Goal: Task Accomplishment & Management: Complete application form

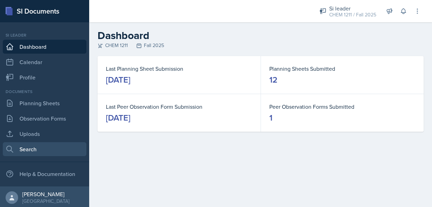
click at [36, 148] on link "Search" at bounding box center [45, 149] width 84 height 14
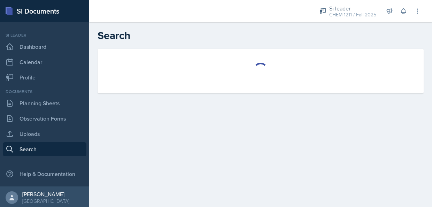
select select "all"
select select "1"
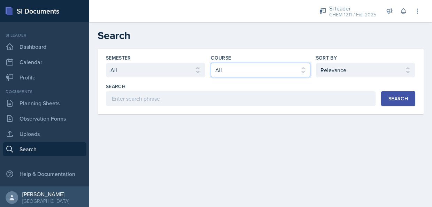
click at [280, 64] on select "Select course All ACCT 2101 ACCT 2102 ACCT 4050 ANTH 1102 ANTH 3301 ARCH 1000 A…" at bounding box center [260, 70] width 99 height 15
click at [211, 63] on select "Select course All ACCT 2101 ACCT 2102 ACCT 4050 ANTH 1102 ANTH 3301 ARCH 1000 A…" at bounding box center [260, 70] width 99 height 15
click at [270, 74] on select "Select course All ACCT 2101 ACCT 2102 ACCT 4050 ANTH 1102 ANTH 3301 ARCH 1000 A…" at bounding box center [260, 70] width 99 height 15
select select "3d8cb279-65cd-49af-8cf0-21e75e9e675e"
click at [211, 63] on select "Select course All ACCT 2101 ACCT 2102 ACCT 4050 ANTH 1102 ANTH 3301 ARCH 1000 A…" at bounding box center [260, 70] width 99 height 15
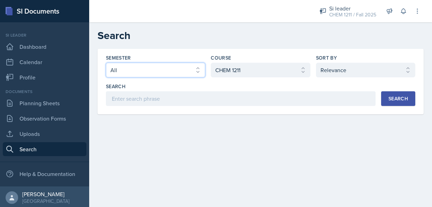
click at [181, 70] on select "Select semester All Fall 2025 Summer 2025 Spring 2025 Fall 2024 Summer 2024 Spr…" at bounding box center [155, 70] width 99 height 15
select select "2bed604d-1099-4043-b1bc-2365e8740244"
click at [106, 63] on select "Select semester All Fall 2025 Summer 2025 Spring 2025 Fall 2024 Summer 2024 Spr…" at bounding box center [155, 70] width 99 height 15
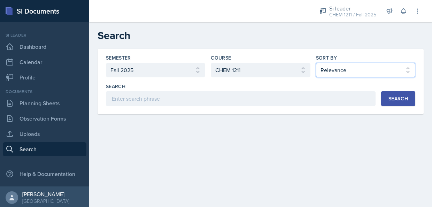
click at [347, 73] on select "Select sort by Relevance Document Date (Asc) Document Date (Desc)" at bounding box center [365, 70] width 99 height 15
select select "3"
click at [316, 63] on select "Select sort by Relevance Document Date (Asc) Document Date (Desc)" at bounding box center [365, 70] width 99 height 15
click at [399, 96] on div "Search" at bounding box center [399, 99] width 20 height 6
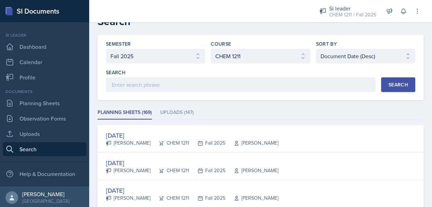
scroll to position [56, 0]
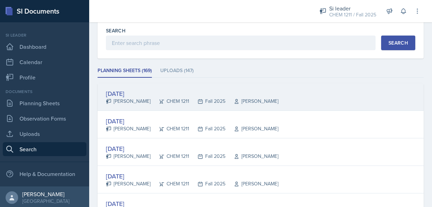
click at [129, 95] on div "[DATE]" at bounding box center [192, 93] width 173 height 9
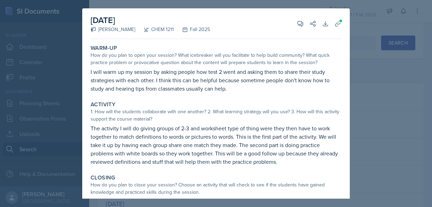
click at [296, 145] on p "The activity I will do giving groups of 2-3 and worksheet type of thing were th…" at bounding box center [216, 145] width 251 height 42
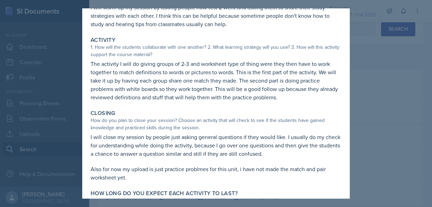
scroll to position [91, 0]
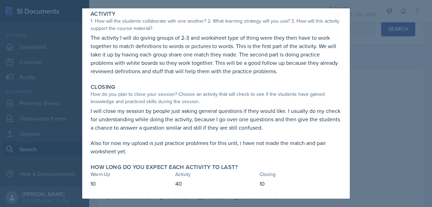
click at [387, 165] on div at bounding box center [216, 103] width 432 height 207
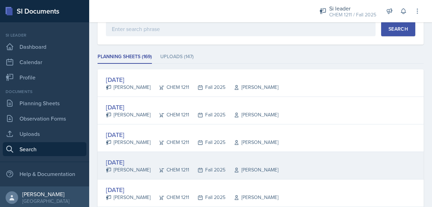
click at [129, 164] on div "[DATE]" at bounding box center [192, 162] width 173 height 9
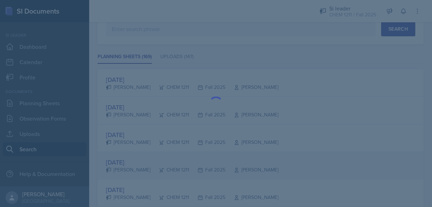
scroll to position [0, 0]
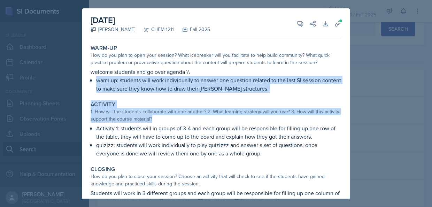
drag, startPoint x: 345, startPoint y: 80, endPoint x: 342, endPoint y: 113, distance: 32.9
click at [342, 113] on div "[DATE] [PERSON_NAME] CHEM 1211 Fall 2025 View Comments Comments Send Share Down…" at bounding box center [216, 132] width 268 height 249
click at [217, 107] on div "Activity" at bounding box center [216, 104] width 251 height 7
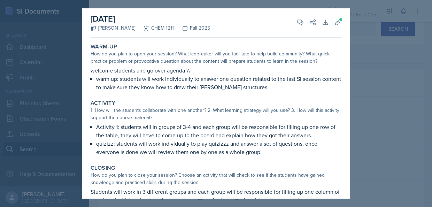
scroll to position [1, 0]
click at [380, 106] on div at bounding box center [216, 103] width 432 height 207
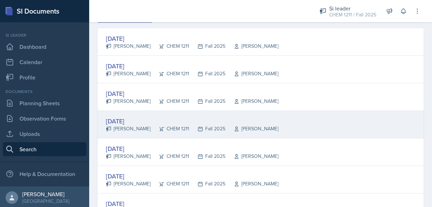
scroll to position [151, 0]
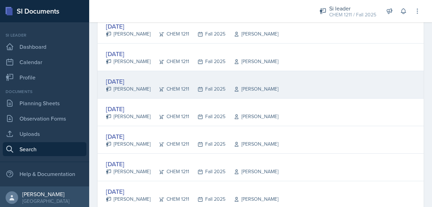
click at [119, 87] on div "[PERSON_NAME]" at bounding box center [128, 88] width 45 height 7
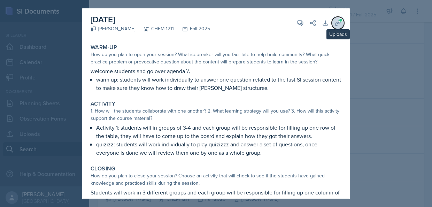
click at [338, 21] on button "Uploads" at bounding box center [338, 23] width 13 height 13
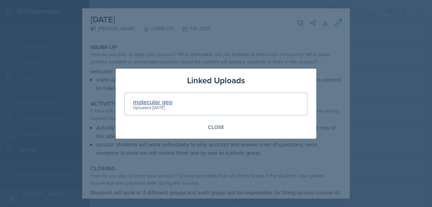
click at [154, 99] on div "molecular geo" at bounding box center [152, 101] width 39 height 9
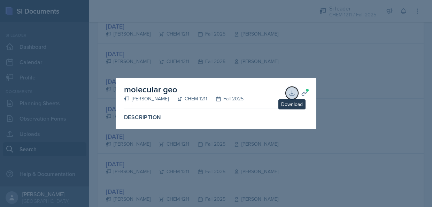
click at [292, 95] on icon at bounding box center [292, 93] width 7 height 7
click at [409, 128] on div at bounding box center [216, 103] width 432 height 207
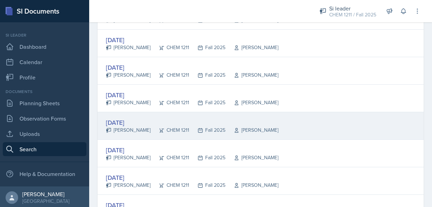
scroll to position [179, 0]
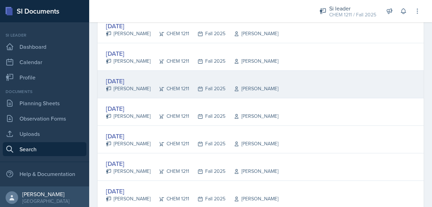
click at [120, 85] on div "[PERSON_NAME]" at bounding box center [128, 88] width 45 height 7
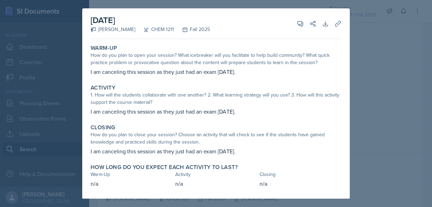
click at [362, 74] on div at bounding box center [216, 103] width 432 height 207
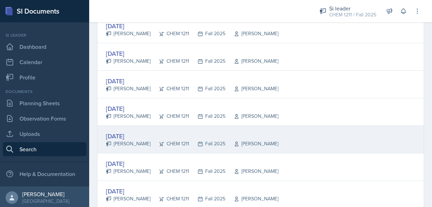
click at [122, 131] on div "[DATE]" at bounding box center [192, 135] width 173 height 9
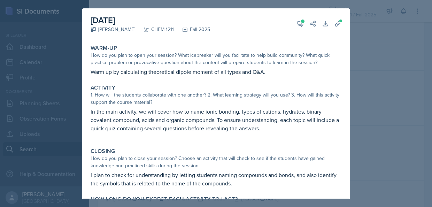
scroll to position [32, 0]
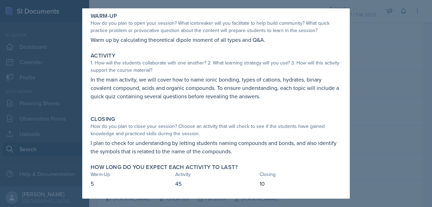
click at [393, 139] on div at bounding box center [216, 103] width 432 height 207
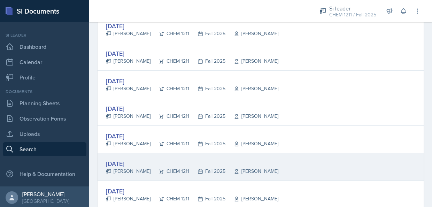
click at [112, 160] on div "[DATE]" at bounding box center [192, 163] width 173 height 9
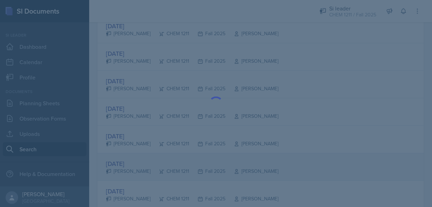
scroll to position [0, 0]
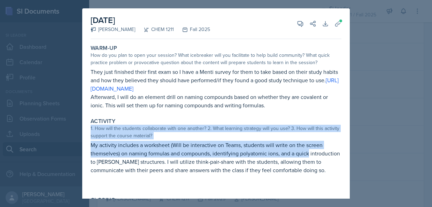
drag, startPoint x: 336, startPoint y: 123, endPoint x: 337, endPoint y: 149, distance: 26.5
click at [337, 149] on div "Activity 1. How will the students collaborate with one another? 2. What learnin…" at bounding box center [216, 153] width 257 height 76
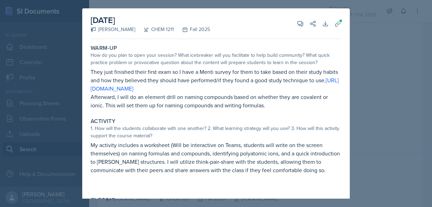
drag, startPoint x: 337, startPoint y: 149, endPoint x: 280, endPoint y: 163, distance: 58.2
click at [280, 163] on p "My activity includes a worksheet (Will be interactive on Teams, students will w…" at bounding box center [216, 157] width 251 height 33
click at [377, 164] on div at bounding box center [216, 103] width 432 height 207
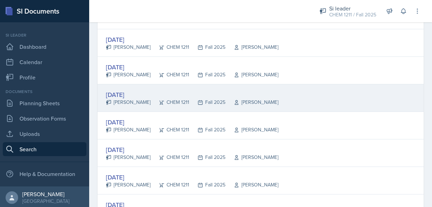
click at [132, 90] on div "[DATE]" at bounding box center [192, 94] width 173 height 9
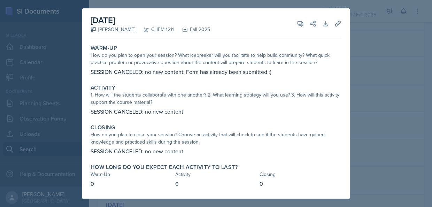
click at [397, 84] on div at bounding box center [216, 103] width 432 height 207
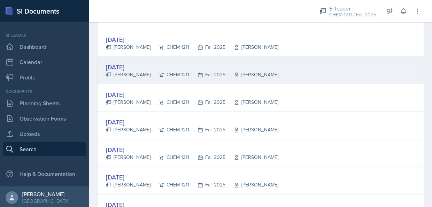
click at [140, 62] on div "[DATE]" at bounding box center [192, 66] width 173 height 9
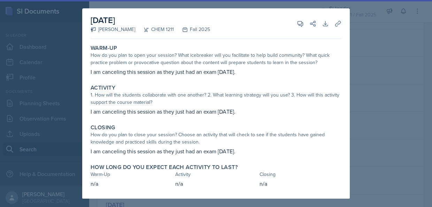
click at [371, 74] on div at bounding box center [216, 103] width 432 height 207
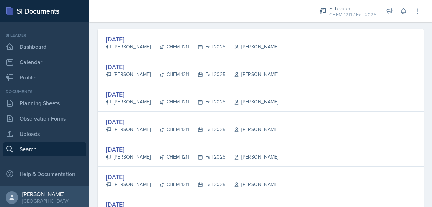
scroll to position [109, 0]
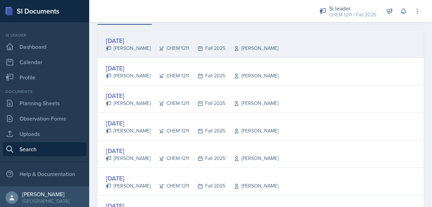
click at [136, 45] on div "[PERSON_NAME]" at bounding box center [128, 48] width 45 height 7
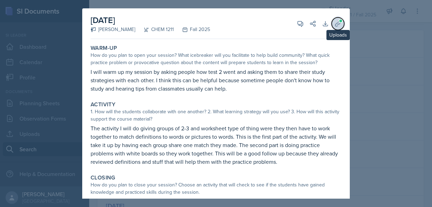
click at [335, 27] on icon at bounding box center [338, 23] width 7 height 7
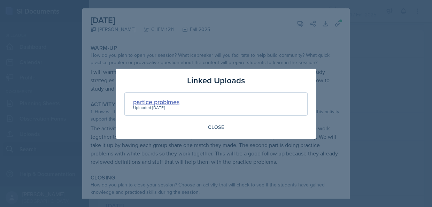
click at [149, 103] on div "partice problmes" at bounding box center [156, 101] width 46 height 9
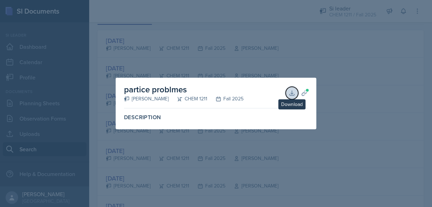
click at [294, 96] on icon at bounding box center [292, 93] width 7 height 7
click at [345, 118] on div at bounding box center [216, 103] width 432 height 207
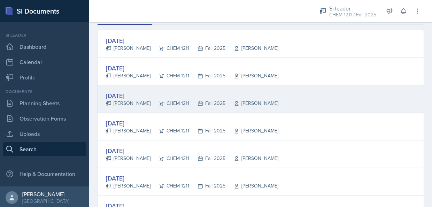
click at [128, 91] on div "[DATE]" at bounding box center [192, 95] width 173 height 9
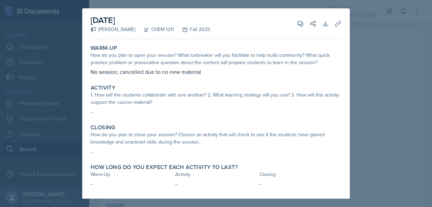
click at [377, 109] on div at bounding box center [216, 103] width 432 height 207
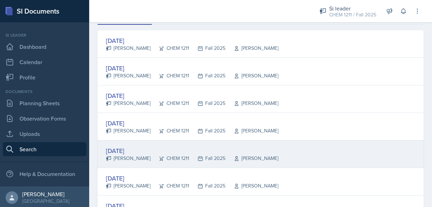
click at [130, 151] on div "[DATE]" at bounding box center [192, 150] width 173 height 9
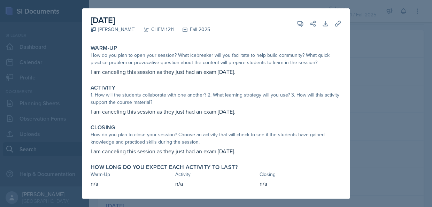
click at [354, 138] on div at bounding box center [216, 103] width 432 height 207
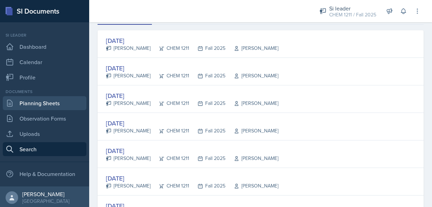
click at [33, 105] on link "Planning Sheets" at bounding box center [45, 103] width 84 height 14
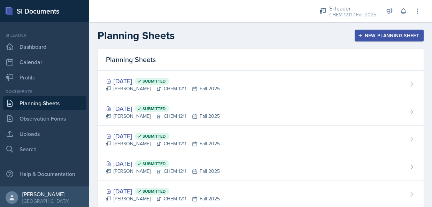
click at [382, 37] on div "New Planning Sheet" at bounding box center [390, 36] width 60 height 6
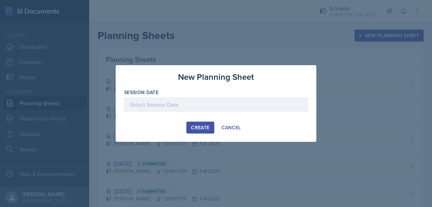
click at [231, 105] on div at bounding box center [216, 104] width 184 height 15
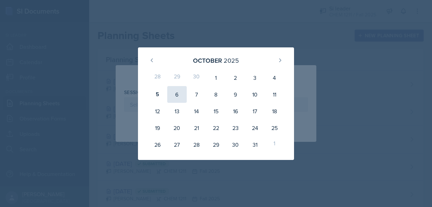
click at [181, 94] on div "6" at bounding box center [177, 94] width 20 height 17
type input "[DATE]"
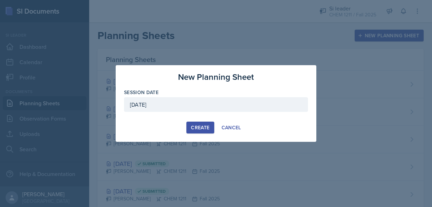
click at [202, 125] on div "Create" at bounding box center [200, 128] width 18 height 6
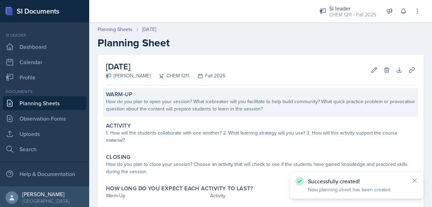
click at [197, 108] on div "How do you plan to open your session? What icebreaker will you facilitate to he…" at bounding box center [261, 105] width 310 height 15
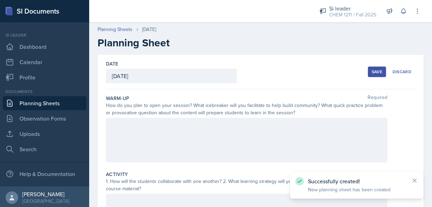
click at [172, 123] on div at bounding box center [247, 140] width 282 height 45
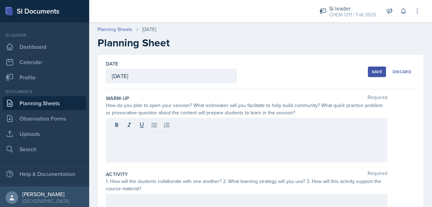
click at [376, 69] on div "Save" at bounding box center [377, 72] width 10 height 6
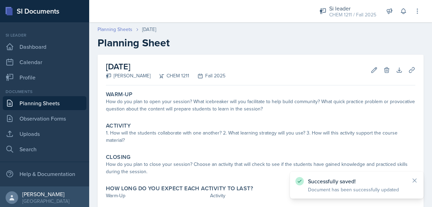
click at [123, 26] on link "Planning Sheets" at bounding box center [115, 29] width 35 height 7
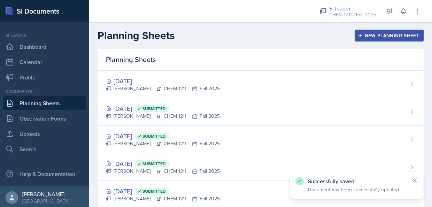
click at [391, 36] on div "New Planning Sheet" at bounding box center [390, 36] width 60 height 6
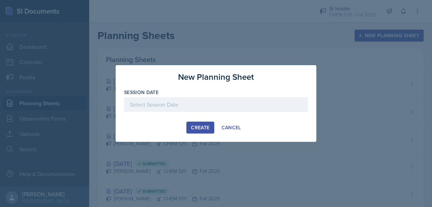
click at [220, 104] on div at bounding box center [216, 104] width 184 height 15
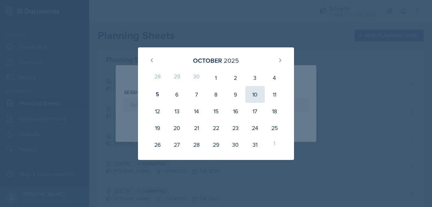
click at [257, 96] on div "10" at bounding box center [256, 94] width 20 height 17
type input "[DATE]"
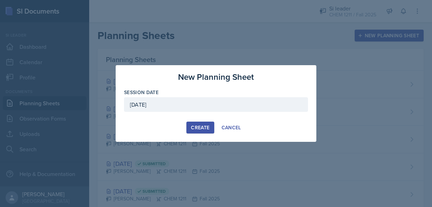
click at [204, 127] on div "Create" at bounding box center [200, 128] width 18 height 6
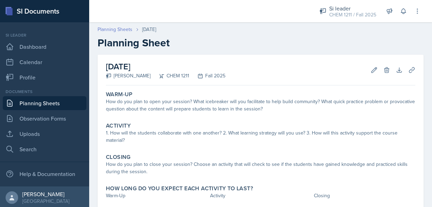
click at [120, 28] on link "Planning Sheets" at bounding box center [115, 29] width 35 height 7
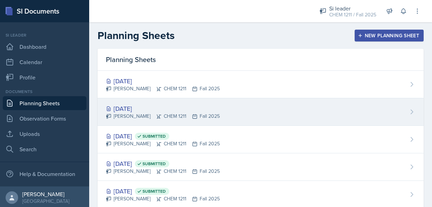
click at [266, 105] on div "[DATE] [PERSON_NAME] CHEM 1211 Fall 2025" at bounding box center [261, 112] width 326 height 28
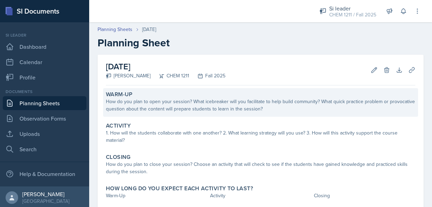
click at [266, 104] on div "How do you plan to open your session? What icebreaker will you facilitate to he…" at bounding box center [261, 105] width 310 height 15
